Goal: Information Seeking & Learning: Learn about a topic

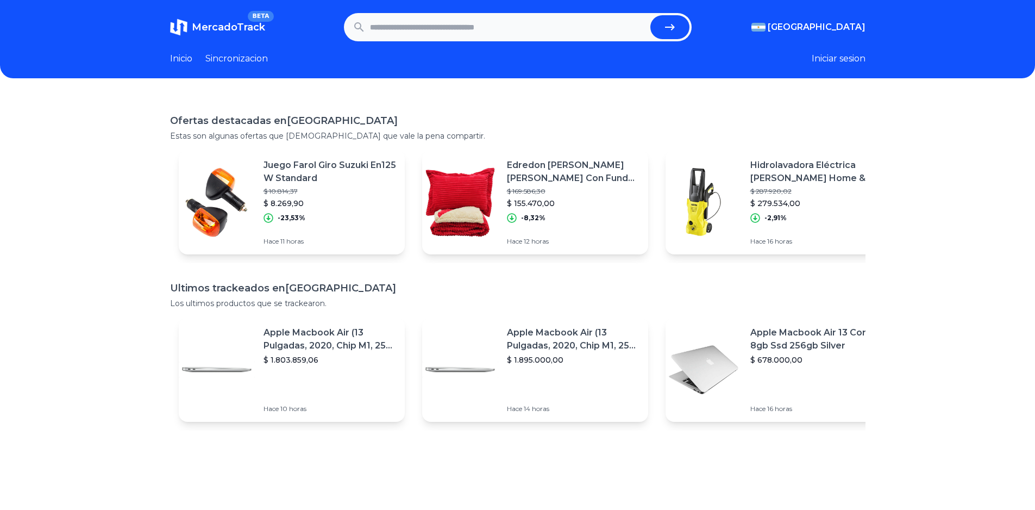
click at [410, 39] on input "text" at bounding box center [508, 27] width 276 height 24
type input "******"
click at [650, 15] on button "submit" at bounding box center [669, 27] width 39 height 24
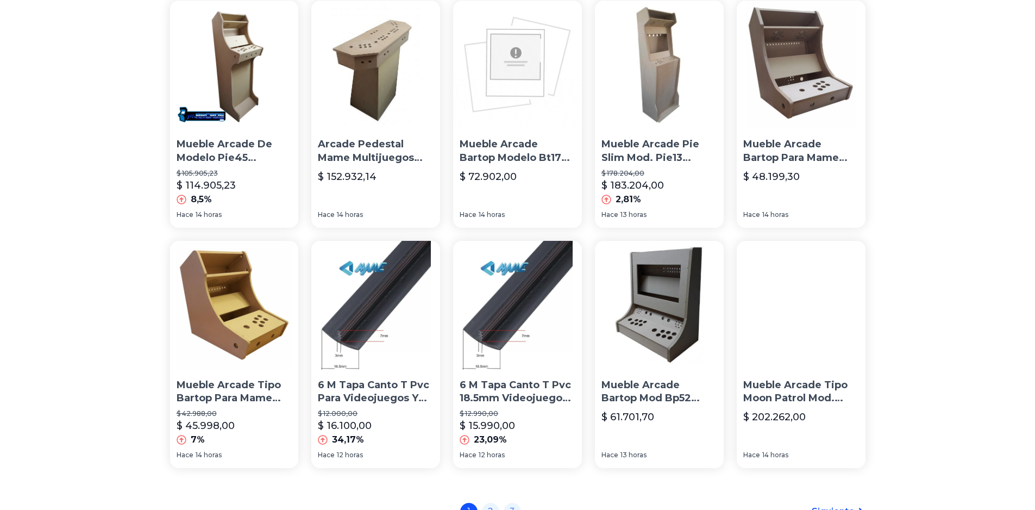
scroll to position [721, 0]
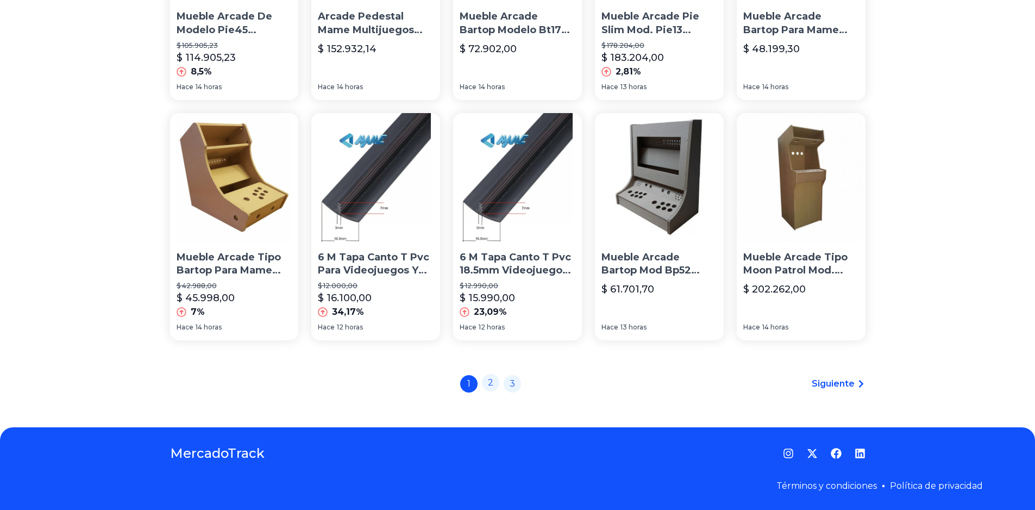
click at [498, 382] on link "2" at bounding box center [490, 382] width 17 height 17
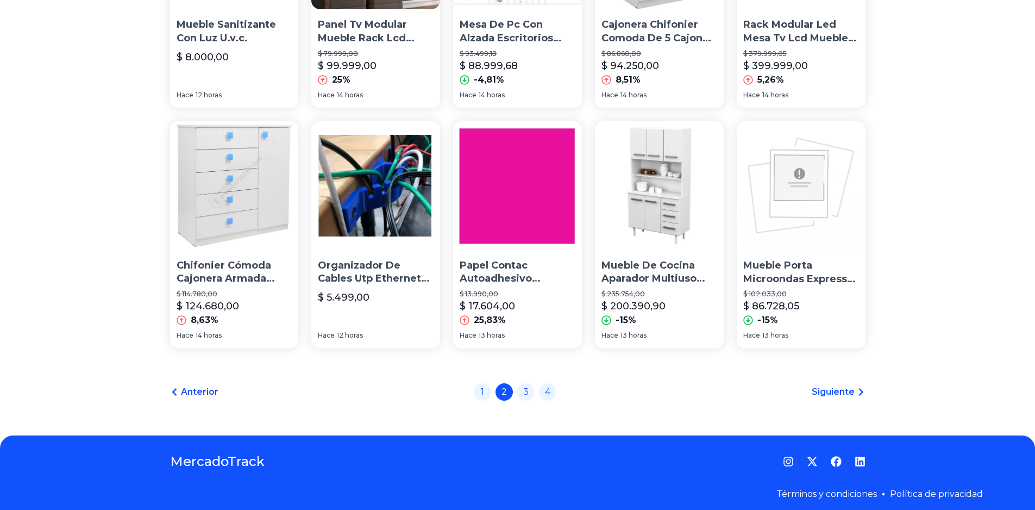
scroll to position [721, 0]
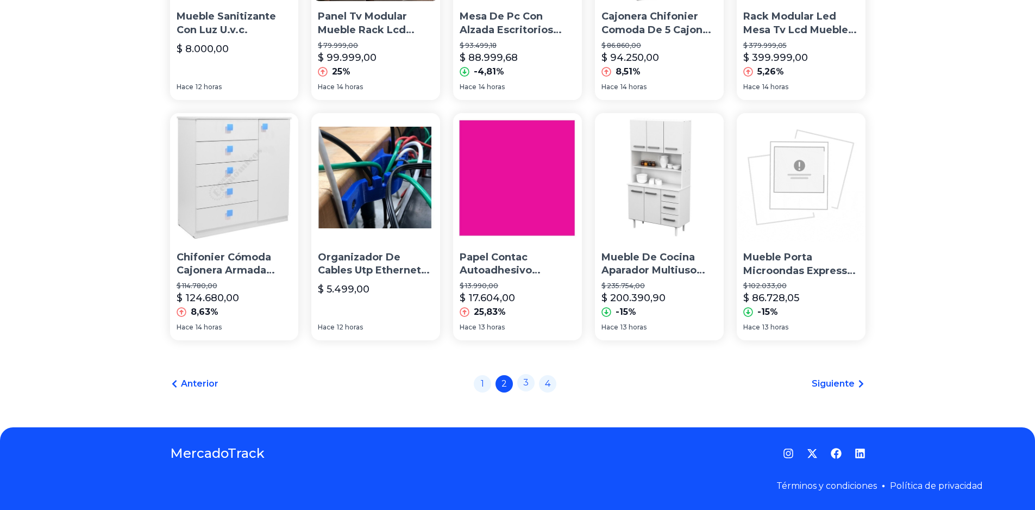
click at [534, 385] on link "3" at bounding box center [525, 382] width 17 height 17
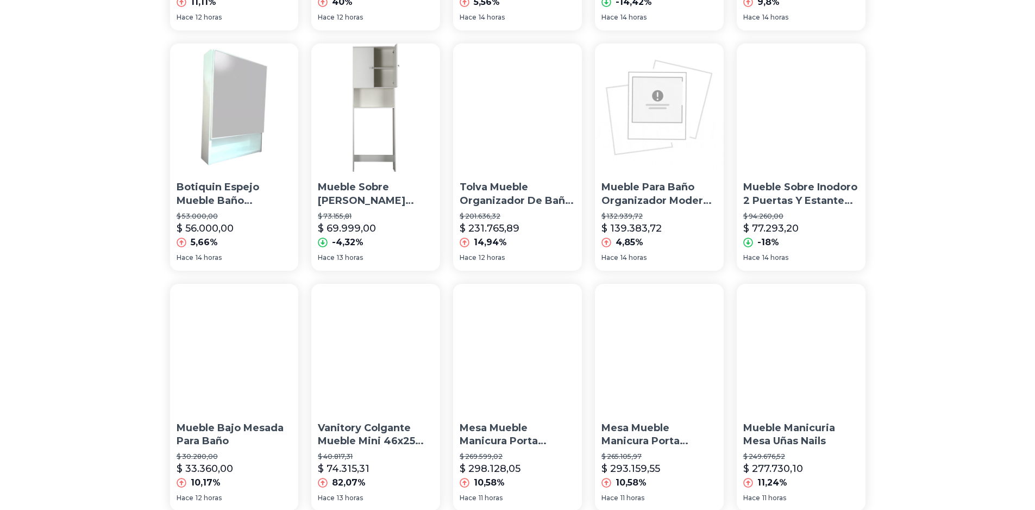
scroll to position [721, 0]
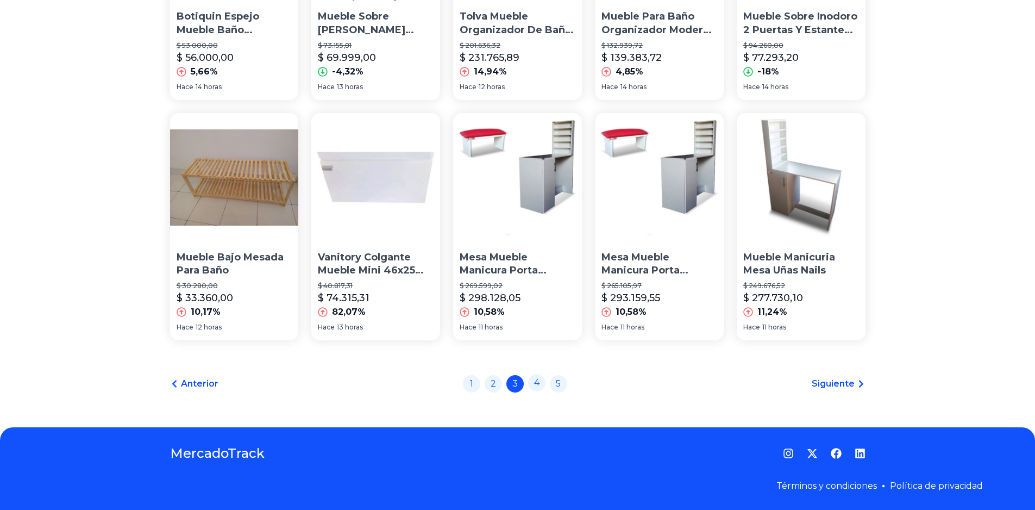
click at [537, 379] on link "4" at bounding box center [536, 382] width 17 height 17
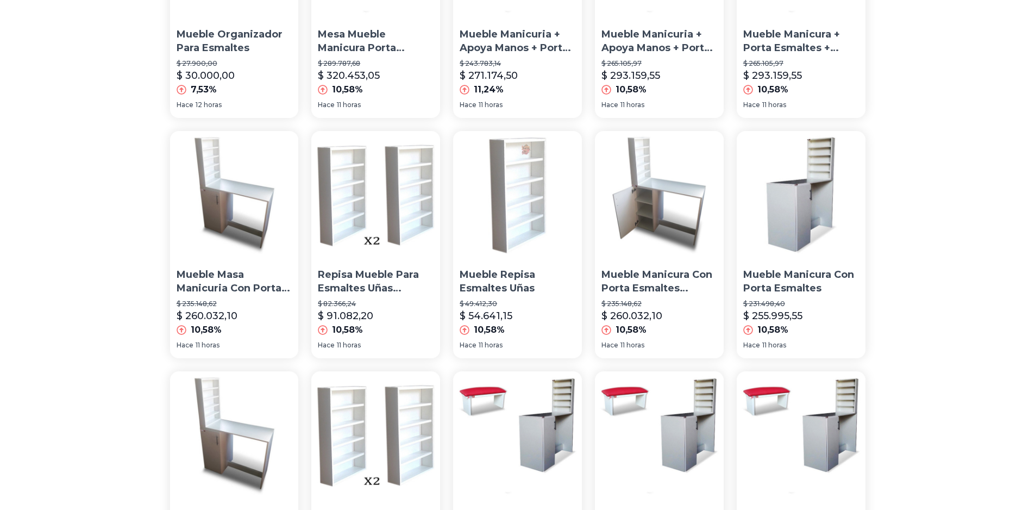
scroll to position [652, 0]
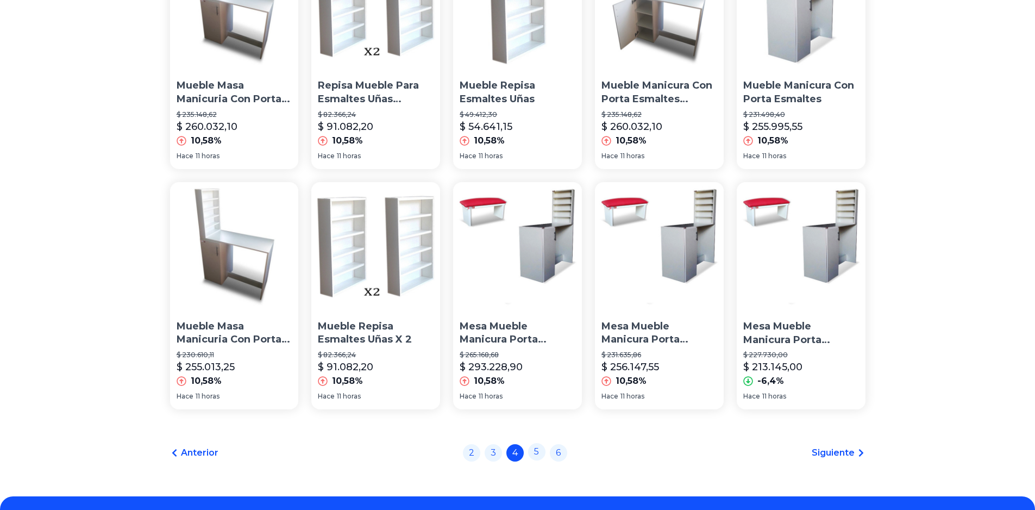
click at [541, 452] on link "5" at bounding box center [536, 451] width 17 height 17
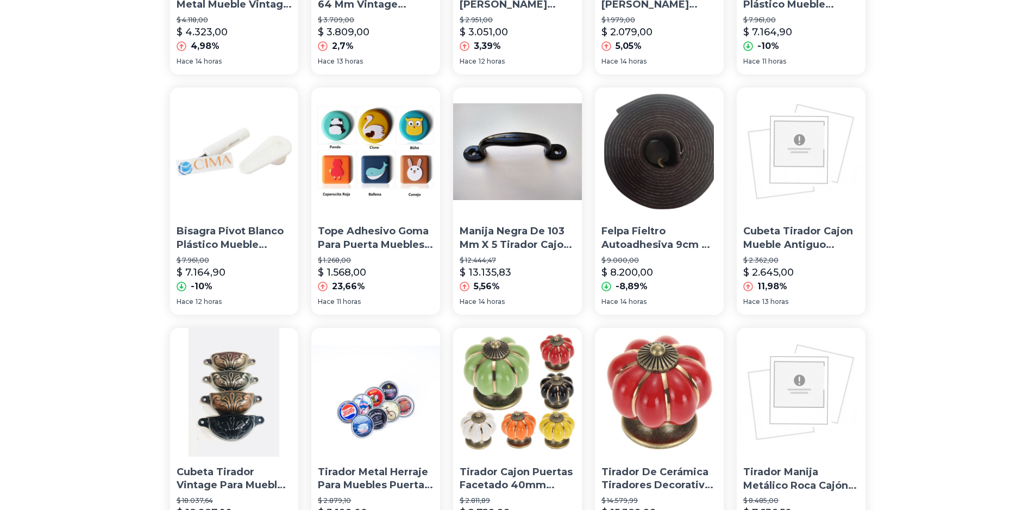
scroll to position [706, 0]
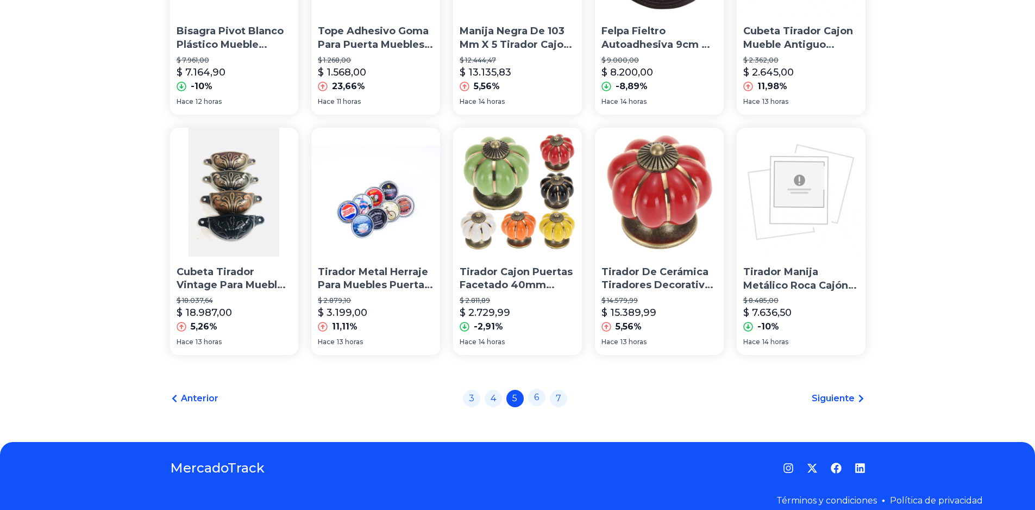
click at [543, 401] on link "6" at bounding box center [536, 396] width 17 height 17
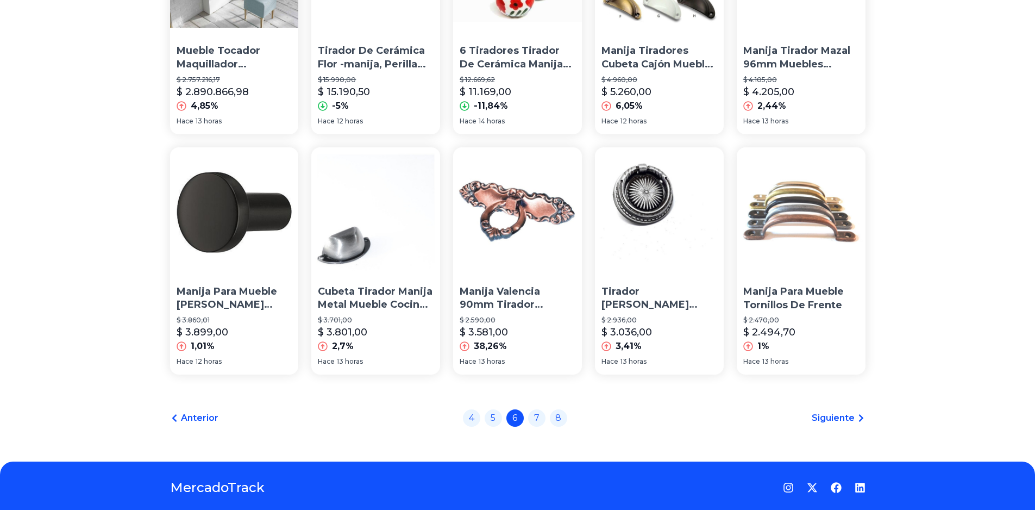
scroll to position [721, 0]
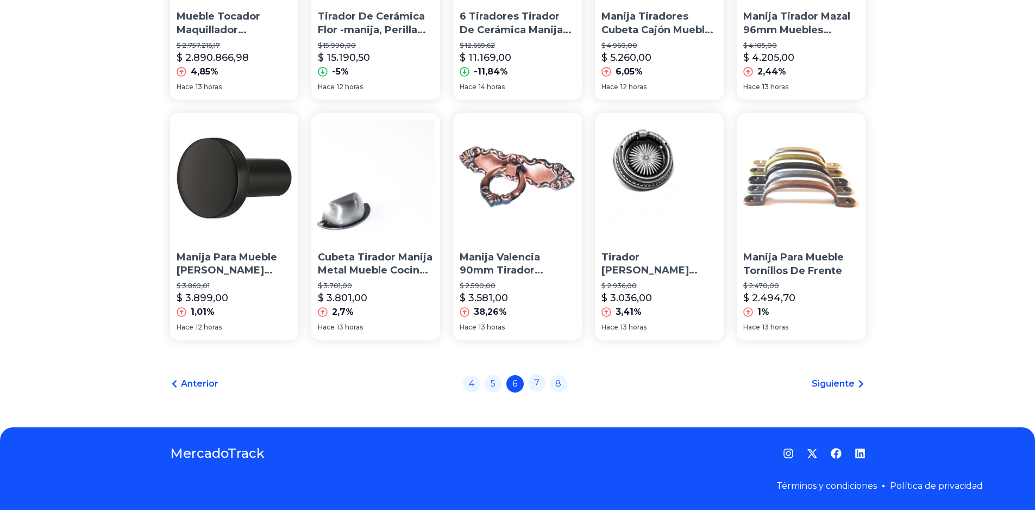
click at [537, 386] on link "7" at bounding box center [536, 382] width 17 height 17
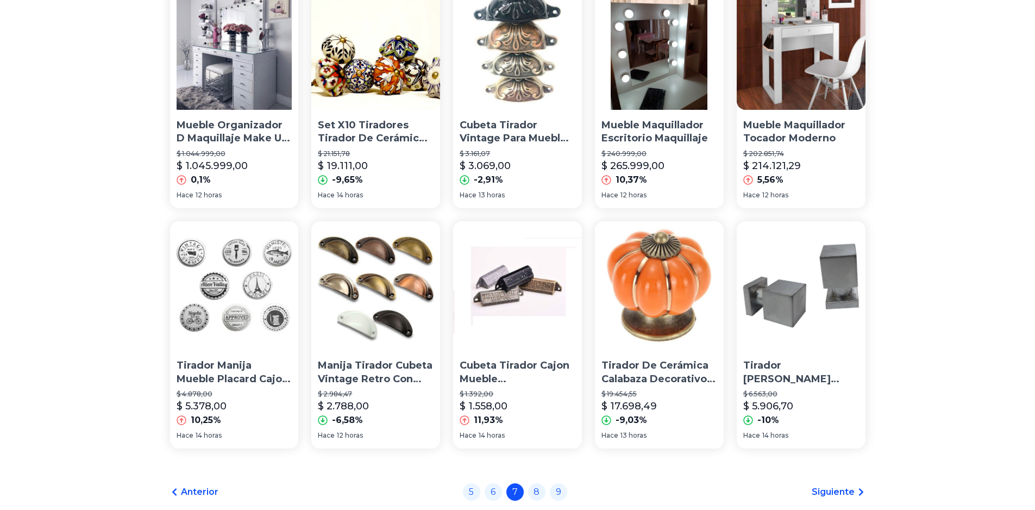
scroll to position [721, 0]
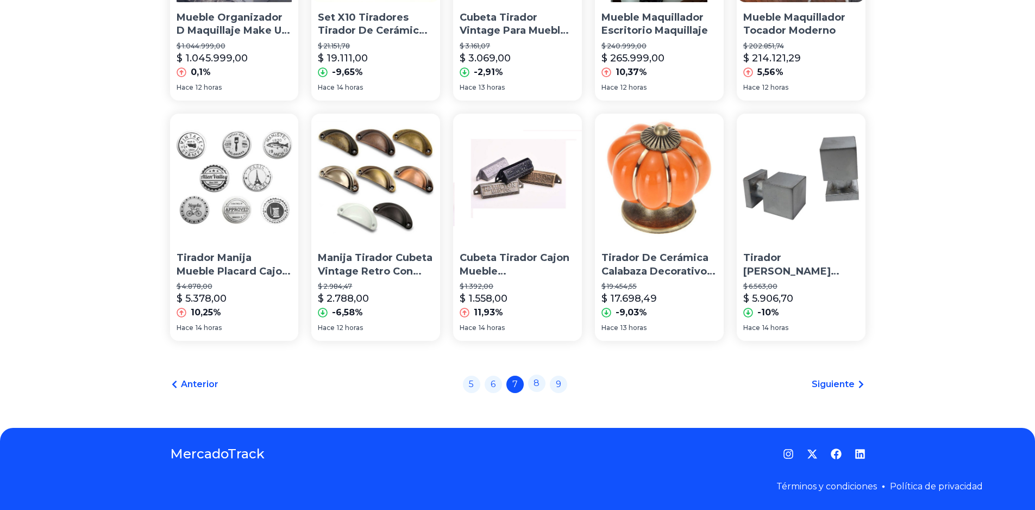
click at [540, 383] on link "8" at bounding box center [536, 382] width 17 height 17
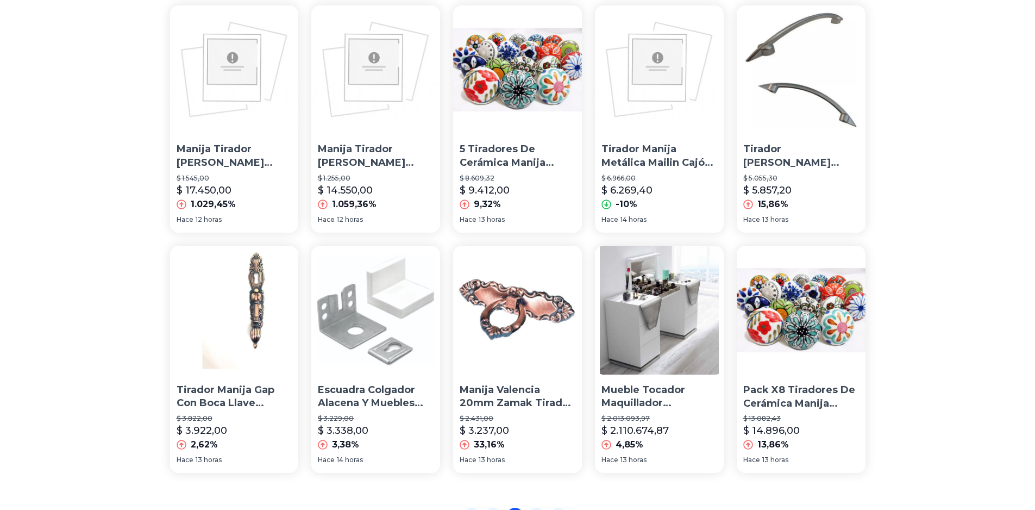
scroll to position [721, 0]
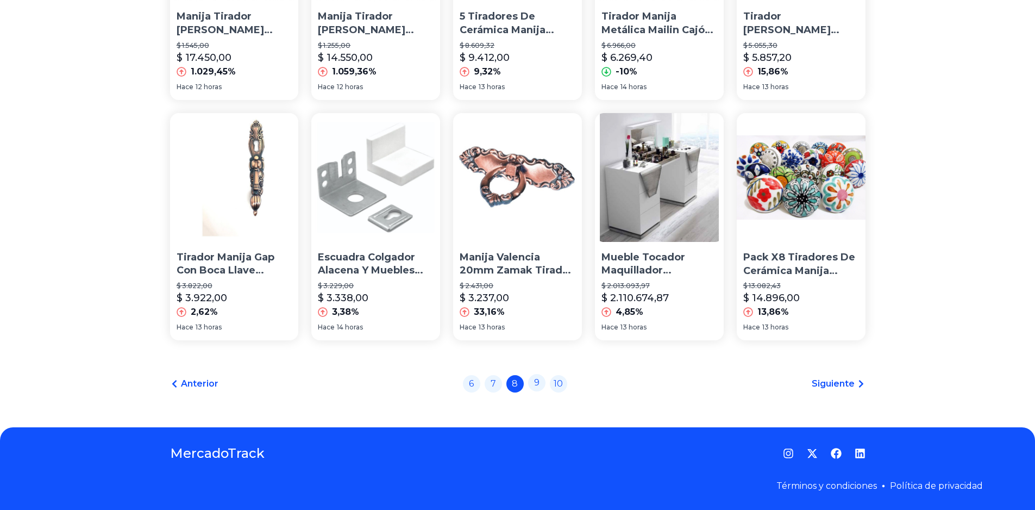
click at [542, 380] on link "9" at bounding box center [536, 382] width 17 height 17
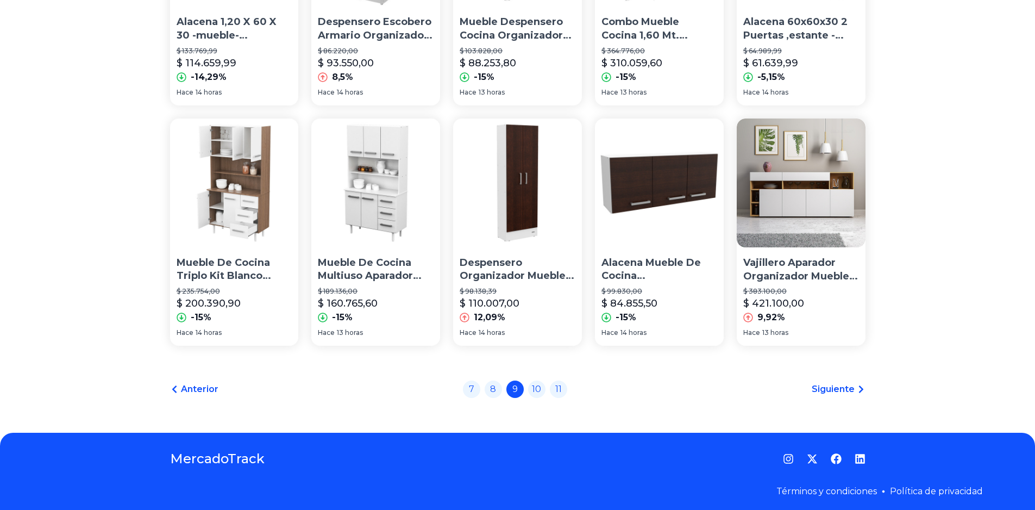
scroll to position [721, 0]
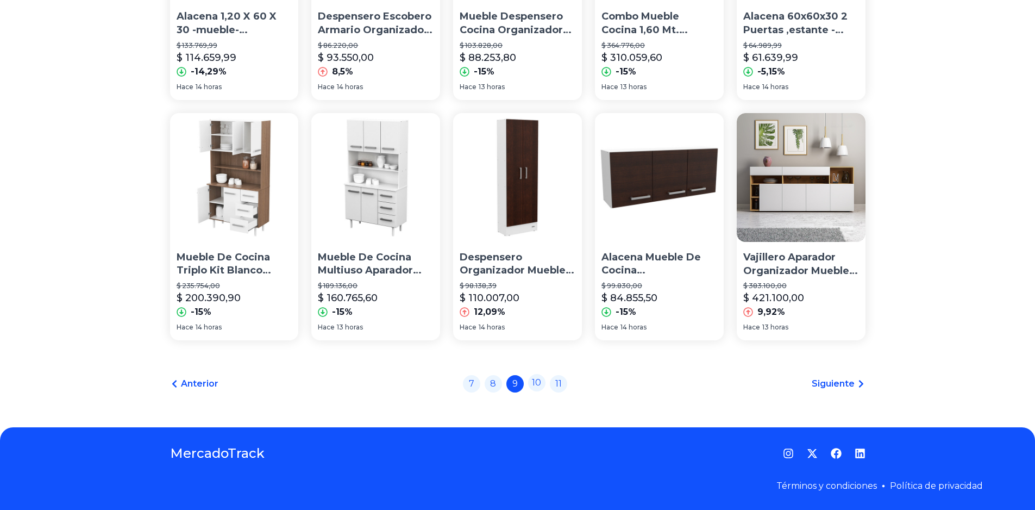
click at [543, 381] on link "10" at bounding box center [536, 382] width 17 height 17
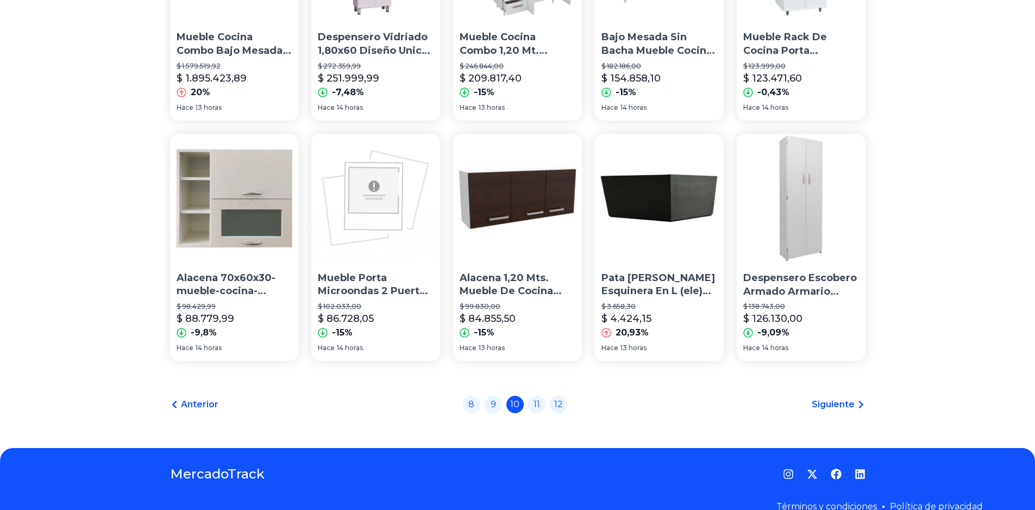
scroll to position [706, 0]
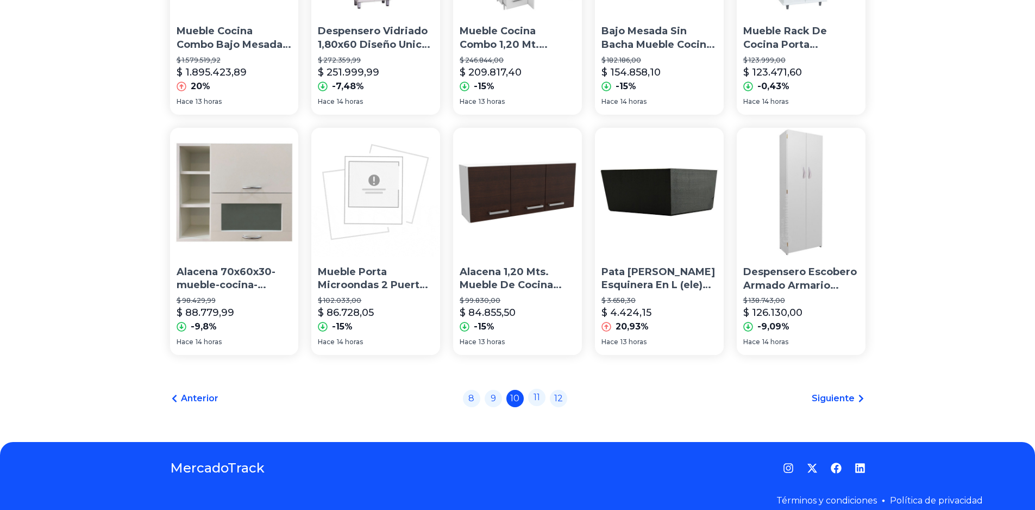
click at [537, 403] on link "11" at bounding box center [536, 396] width 17 height 17
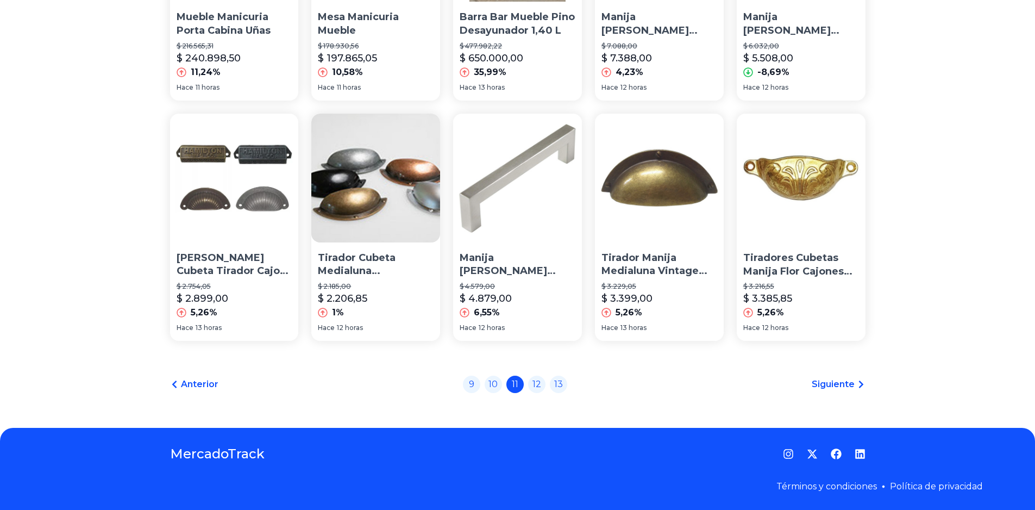
scroll to position [721, 0]
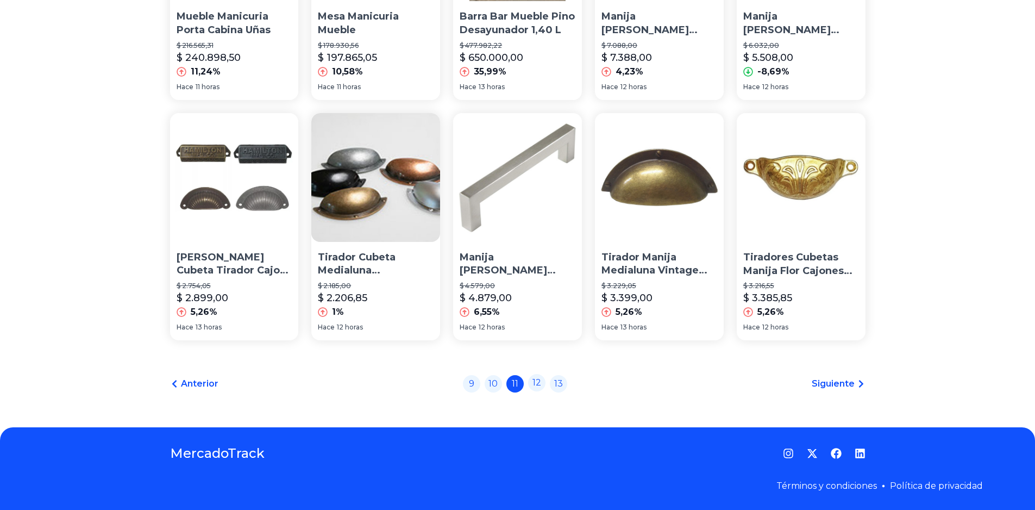
click at [543, 382] on link "12" at bounding box center [536, 382] width 17 height 17
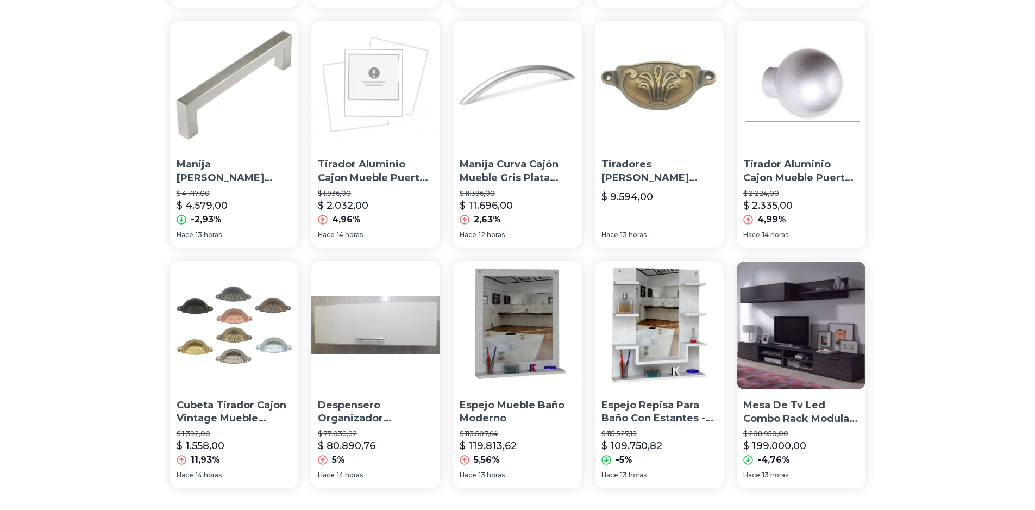
scroll to position [706, 0]
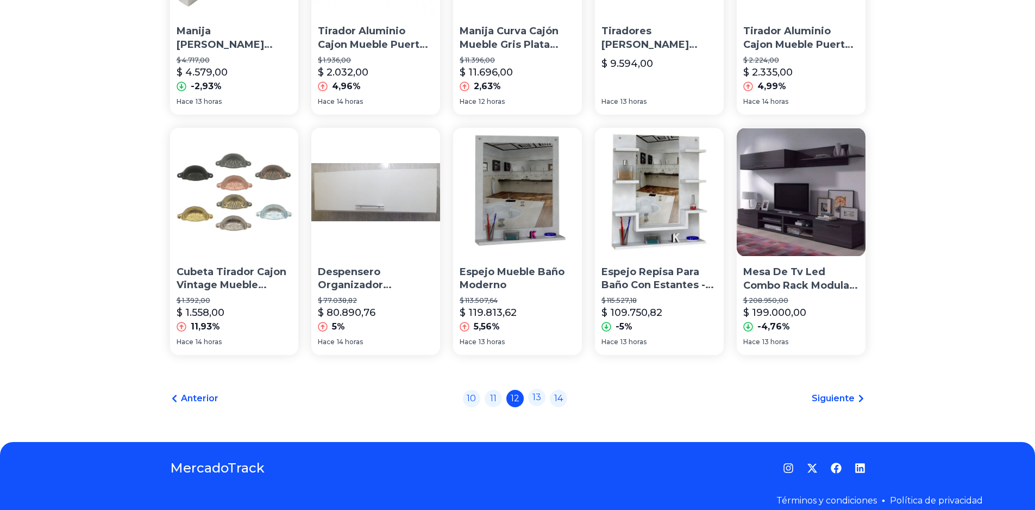
click at [539, 391] on link "13" at bounding box center [536, 396] width 17 height 17
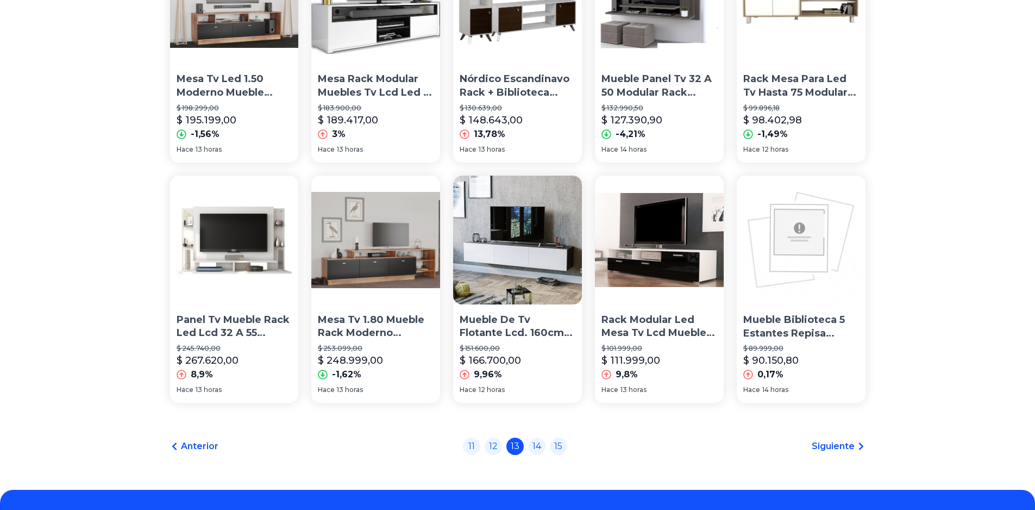
scroll to position [721, 0]
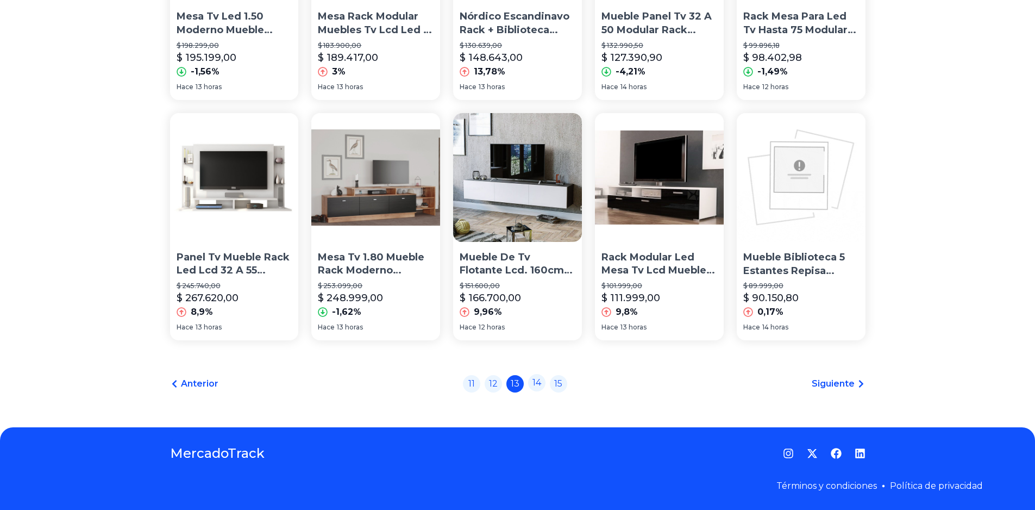
click at [545, 385] on link "14" at bounding box center [536, 382] width 17 height 17
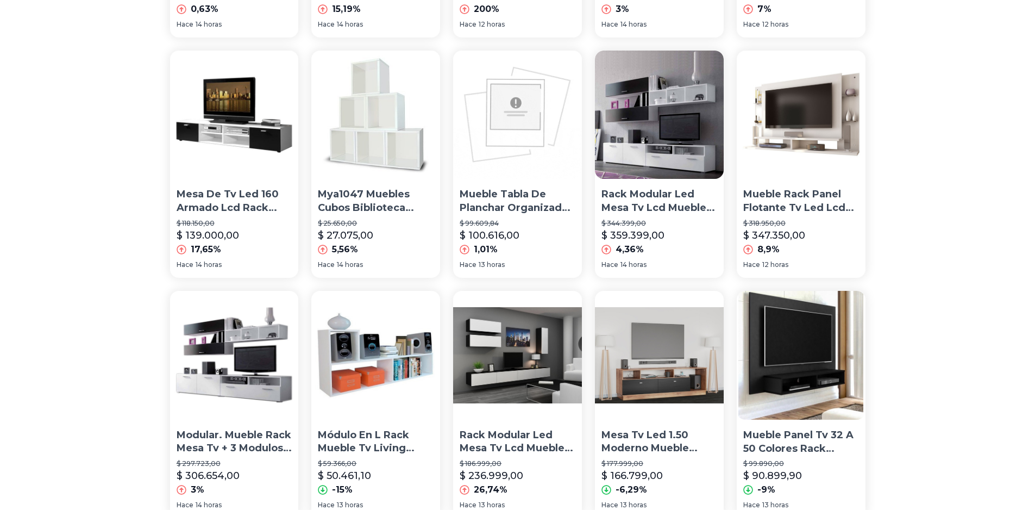
scroll to position [721, 0]
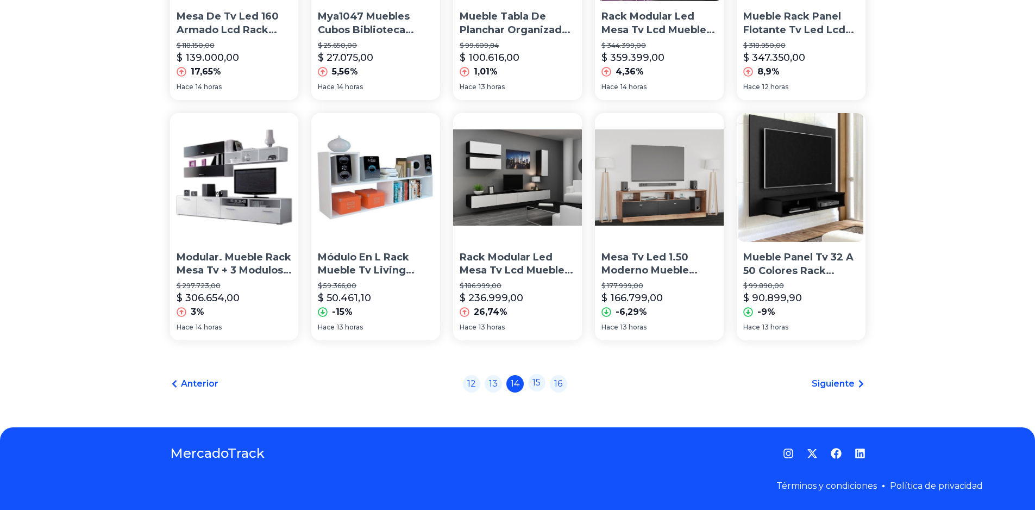
click at [545, 383] on link "15" at bounding box center [536, 382] width 17 height 17
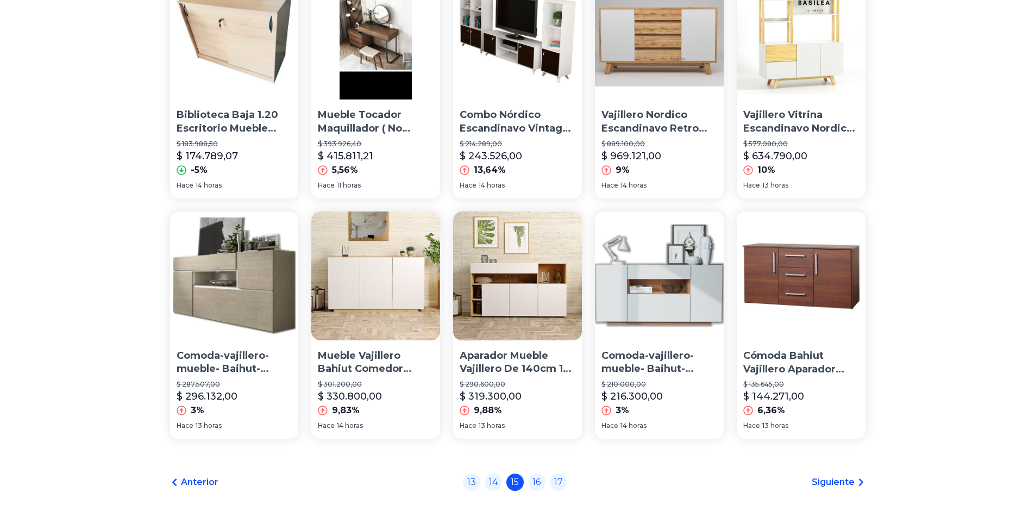
scroll to position [721, 0]
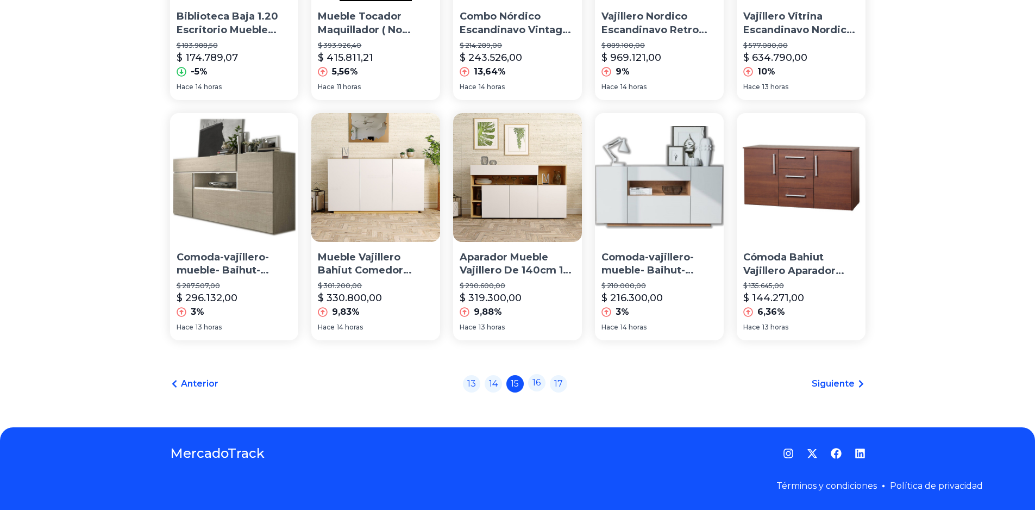
click at [542, 381] on link "16" at bounding box center [536, 382] width 17 height 17
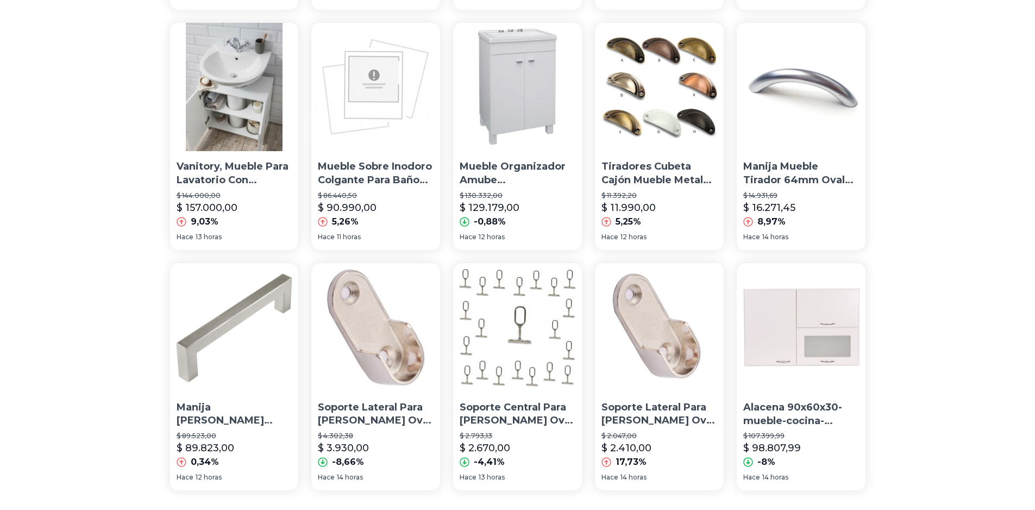
scroll to position [706, 0]
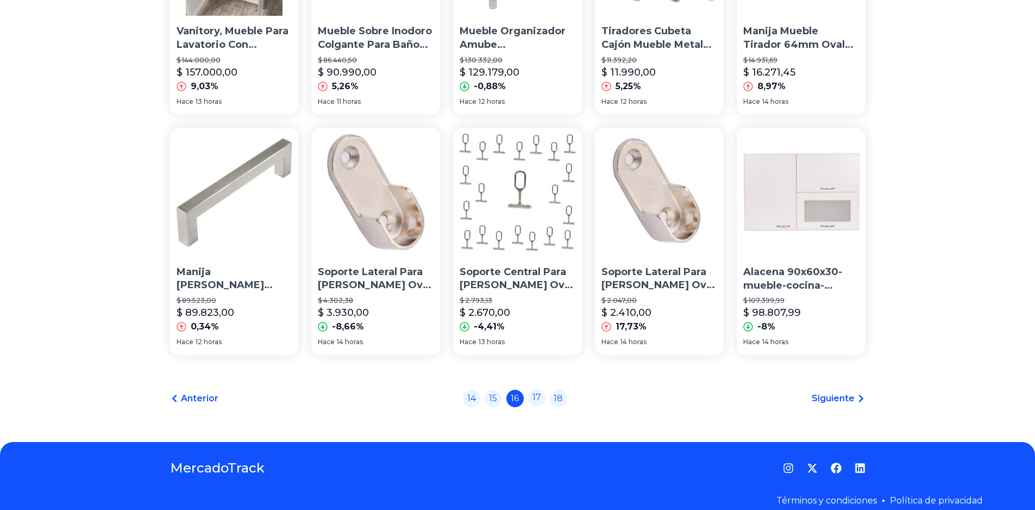
click at [543, 401] on link "17" at bounding box center [536, 396] width 17 height 17
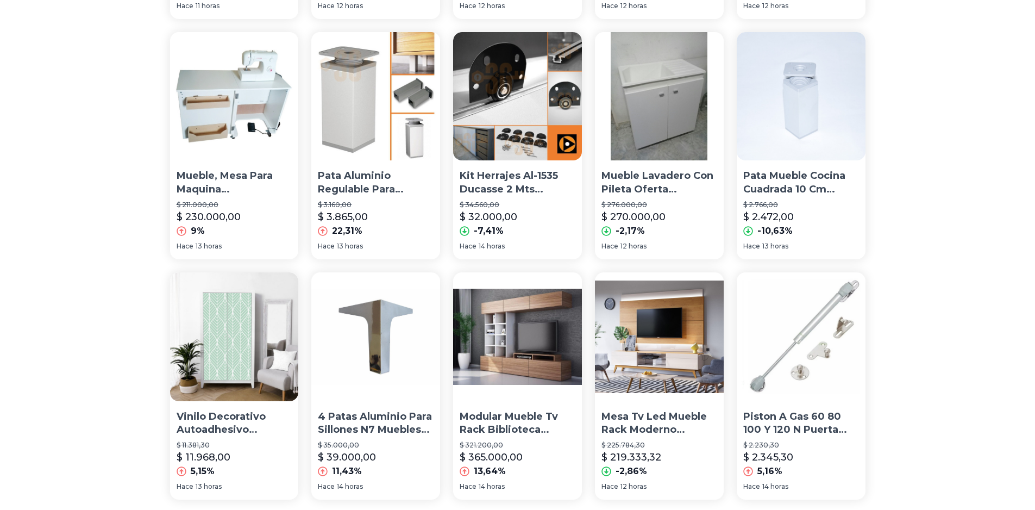
scroll to position [721, 0]
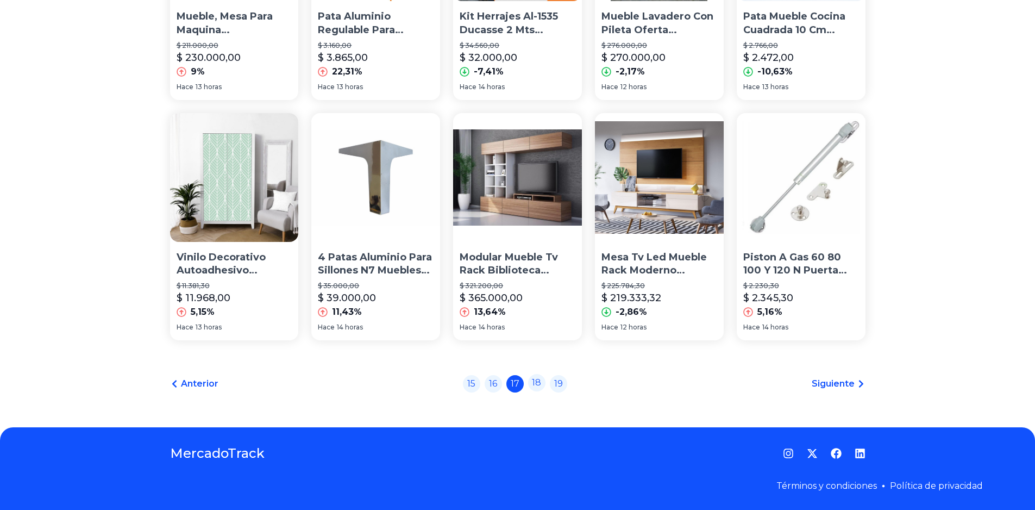
click at [542, 386] on link "18" at bounding box center [536, 382] width 17 height 17
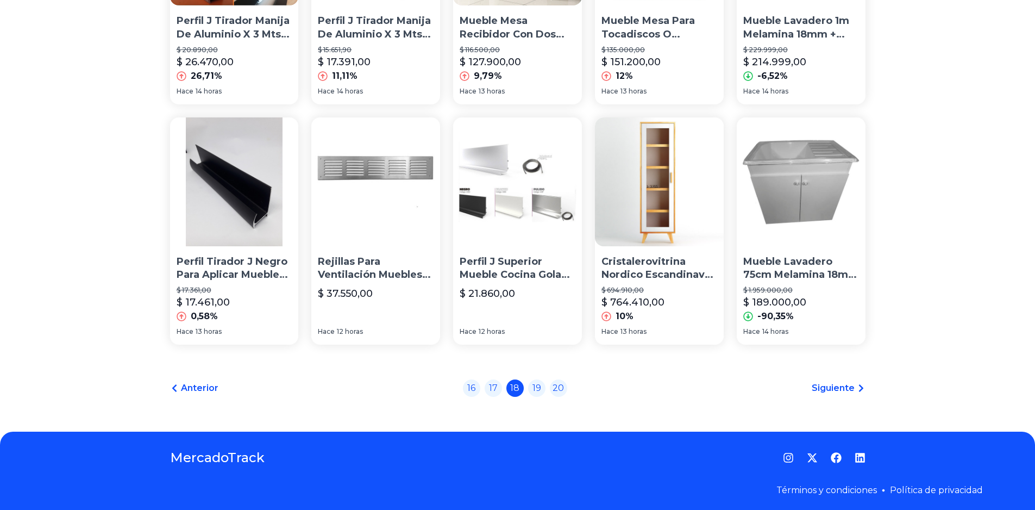
scroll to position [721, 0]
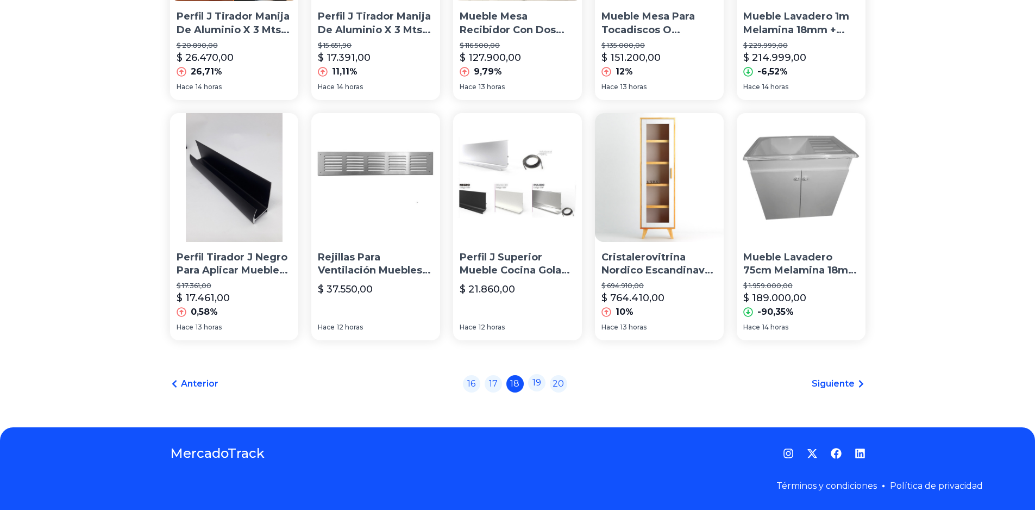
click at [540, 385] on link "19" at bounding box center [536, 382] width 17 height 17
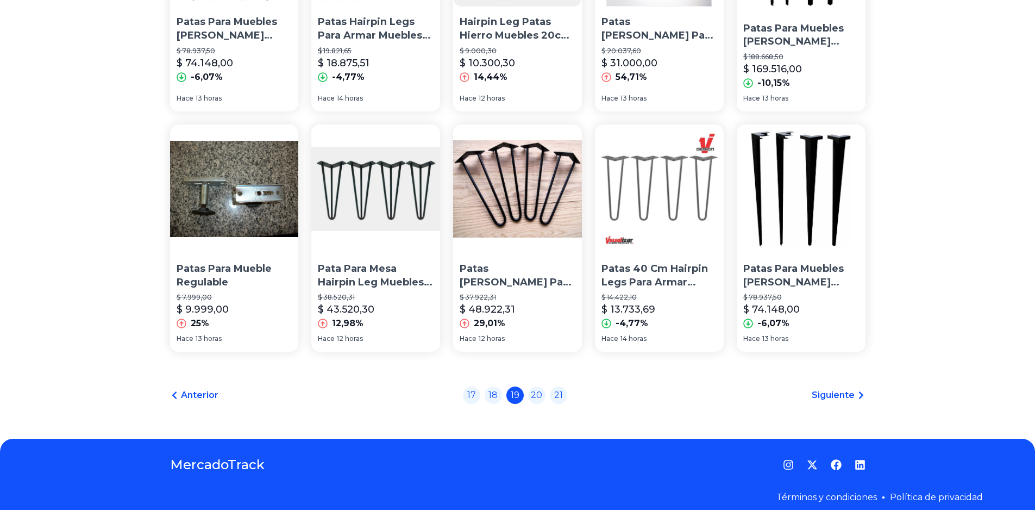
scroll to position [725, 0]
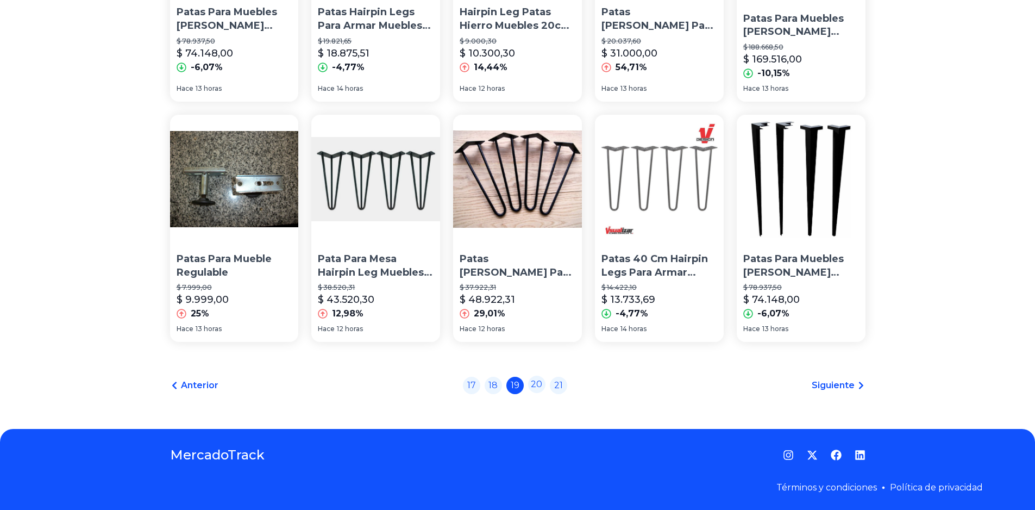
click at [545, 383] on link "20" at bounding box center [536, 383] width 17 height 17
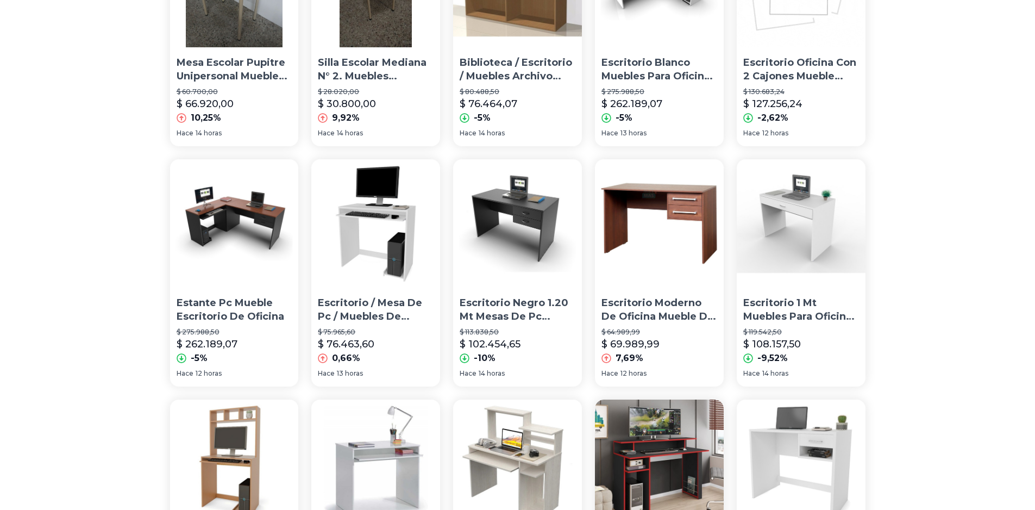
scroll to position [721, 0]
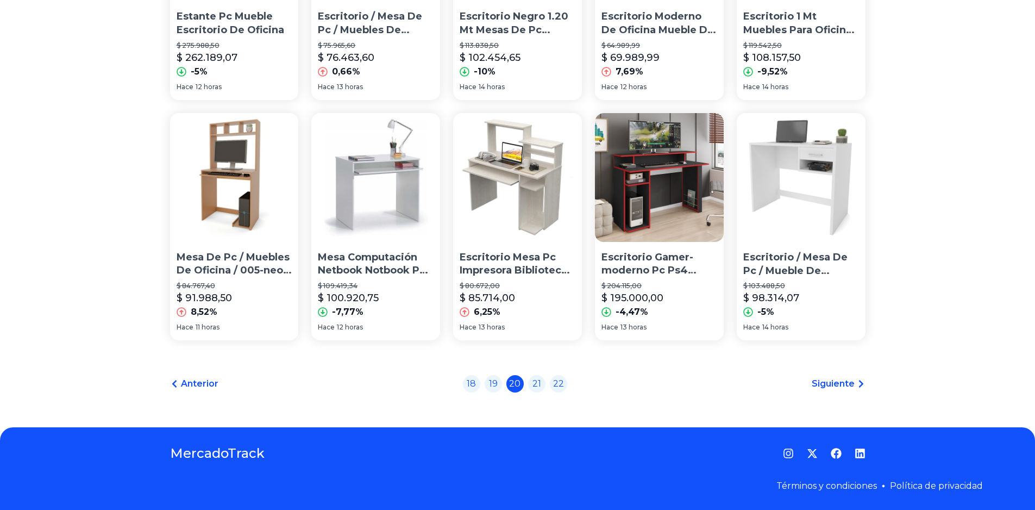
click at [530, 377] on div "18 19 20 21 22" at bounding box center [515, 383] width 104 height 17
click at [538, 380] on link "21" at bounding box center [536, 382] width 17 height 17
